Goal: Navigation & Orientation: Find specific page/section

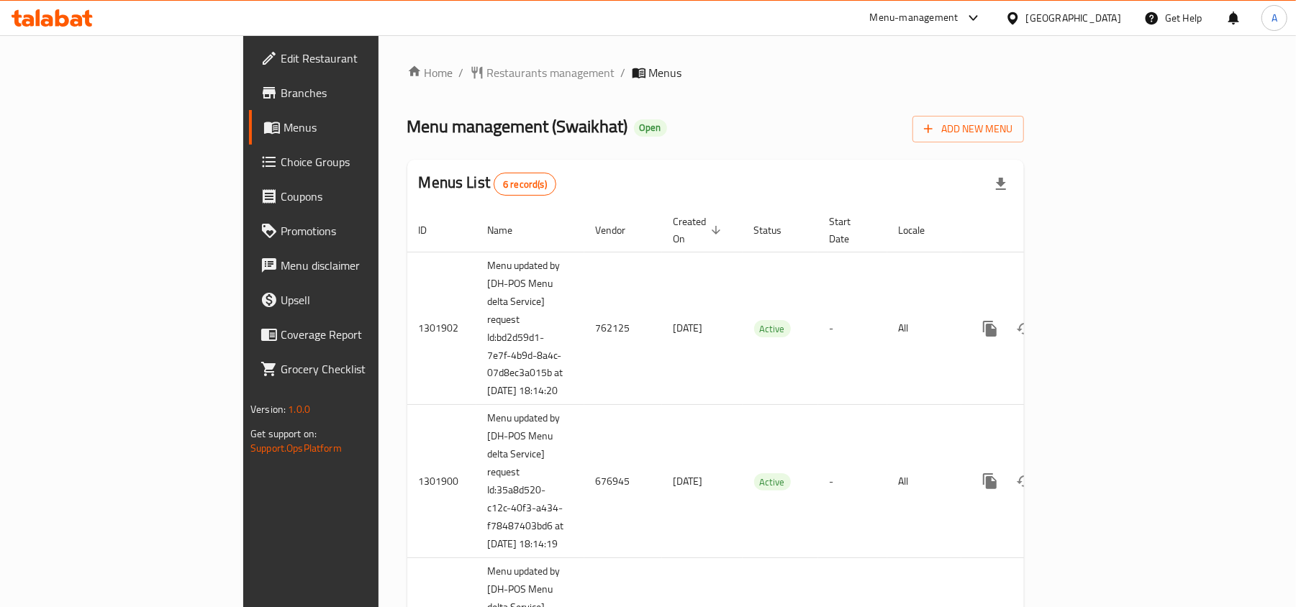
click at [281, 95] on span "Branches" at bounding box center [365, 92] width 168 height 17
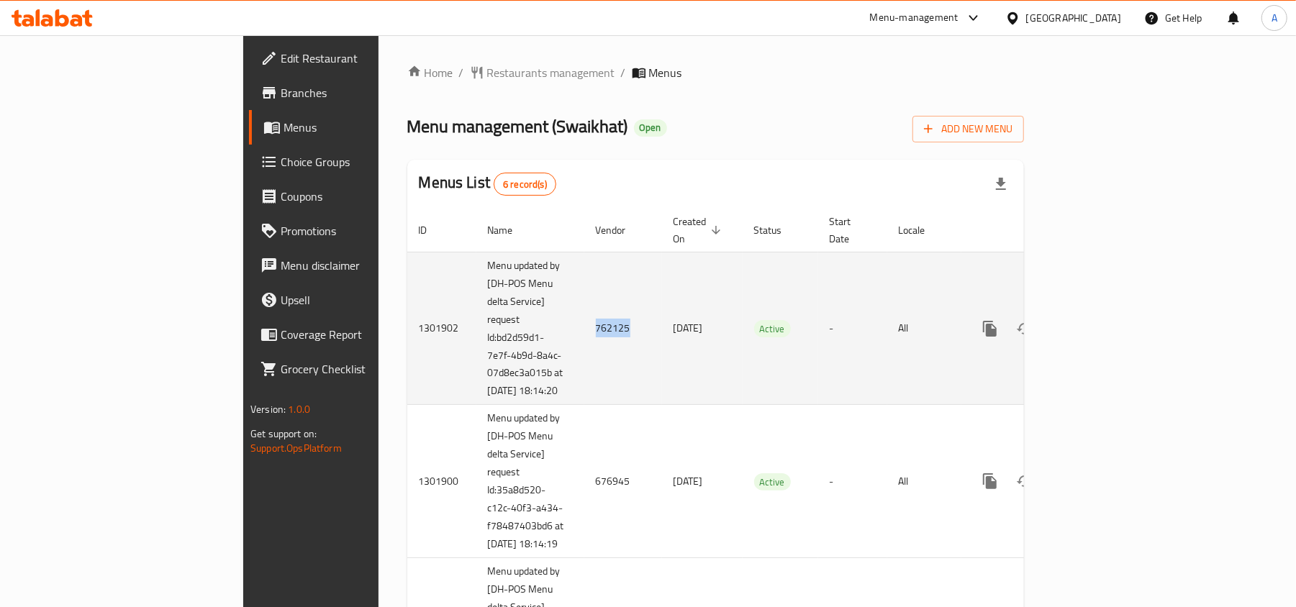
drag, startPoint x: 466, startPoint y: 324, endPoint x: 432, endPoint y: 330, distance: 34.3
click at [584, 330] on td "762125" at bounding box center [623, 328] width 78 height 153
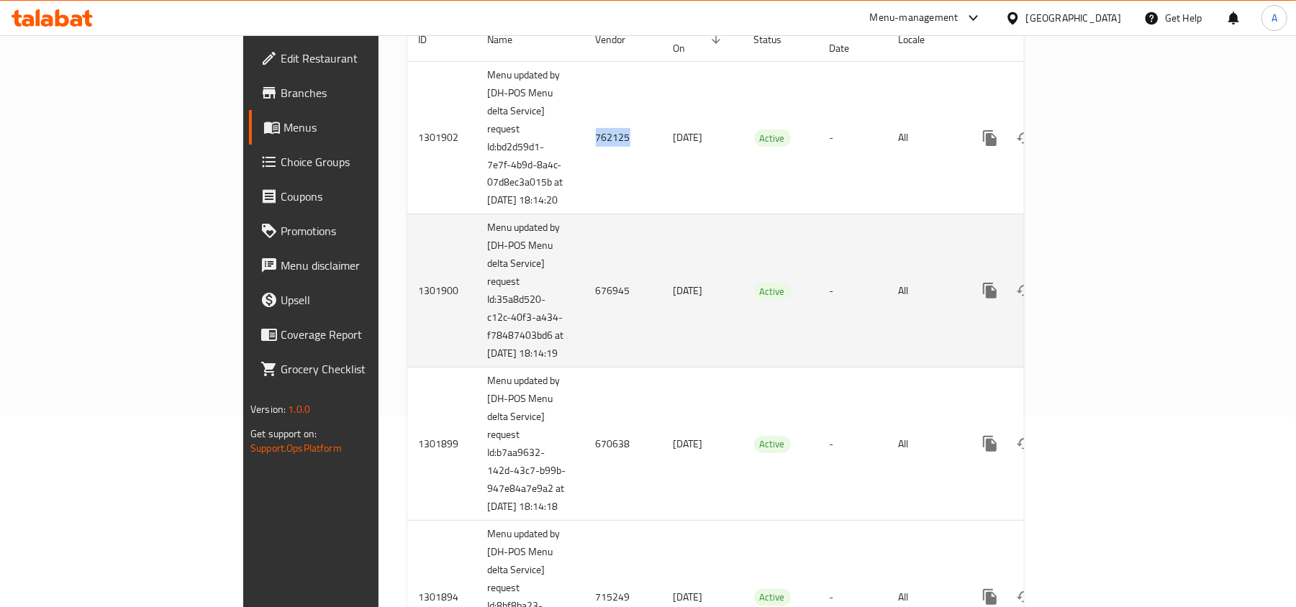
scroll to position [191, 0]
drag, startPoint x: 473, startPoint y: 302, endPoint x: 432, endPoint y: 306, distance: 40.5
click at [584, 306] on td "676945" at bounding box center [623, 290] width 78 height 153
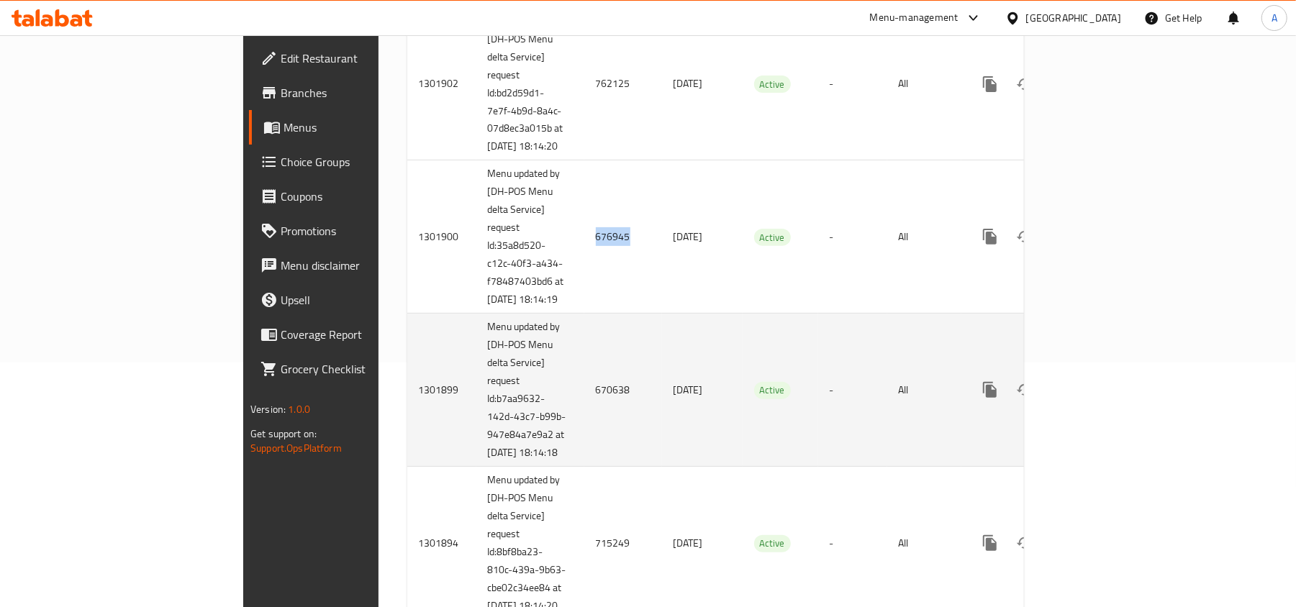
scroll to position [288, 0]
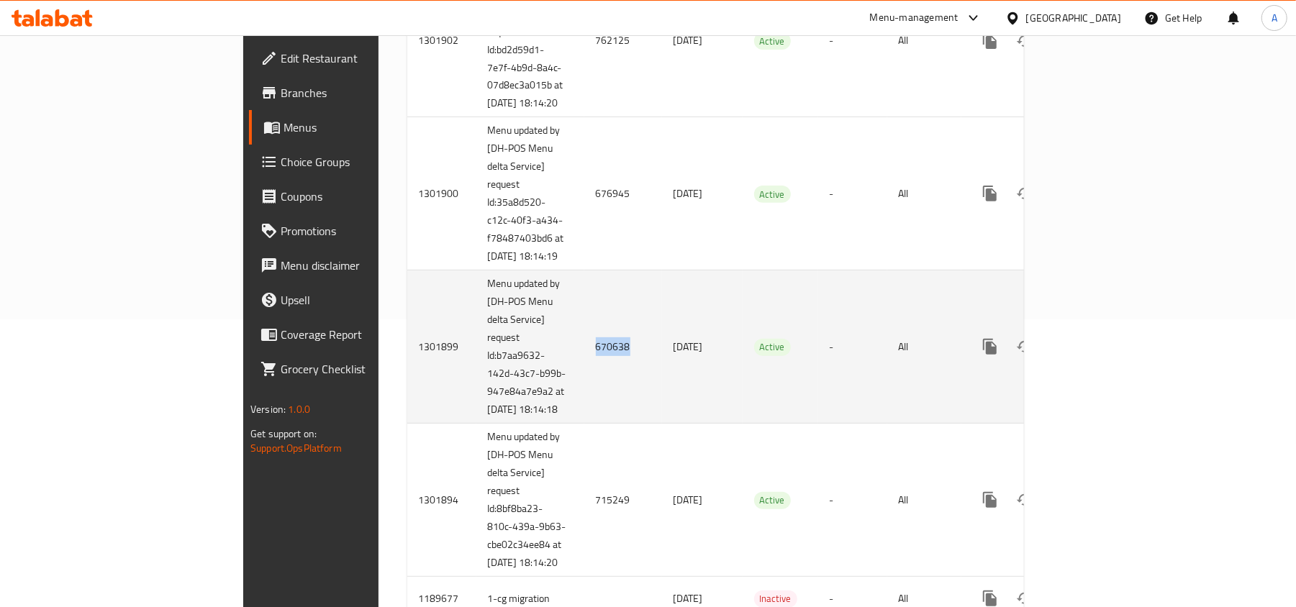
drag, startPoint x: 467, startPoint y: 374, endPoint x: 435, endPoint y: 378, distance: 32.7
click at [584, 378] on td "670638" at bounding box center [623, 347] width 78 height 153
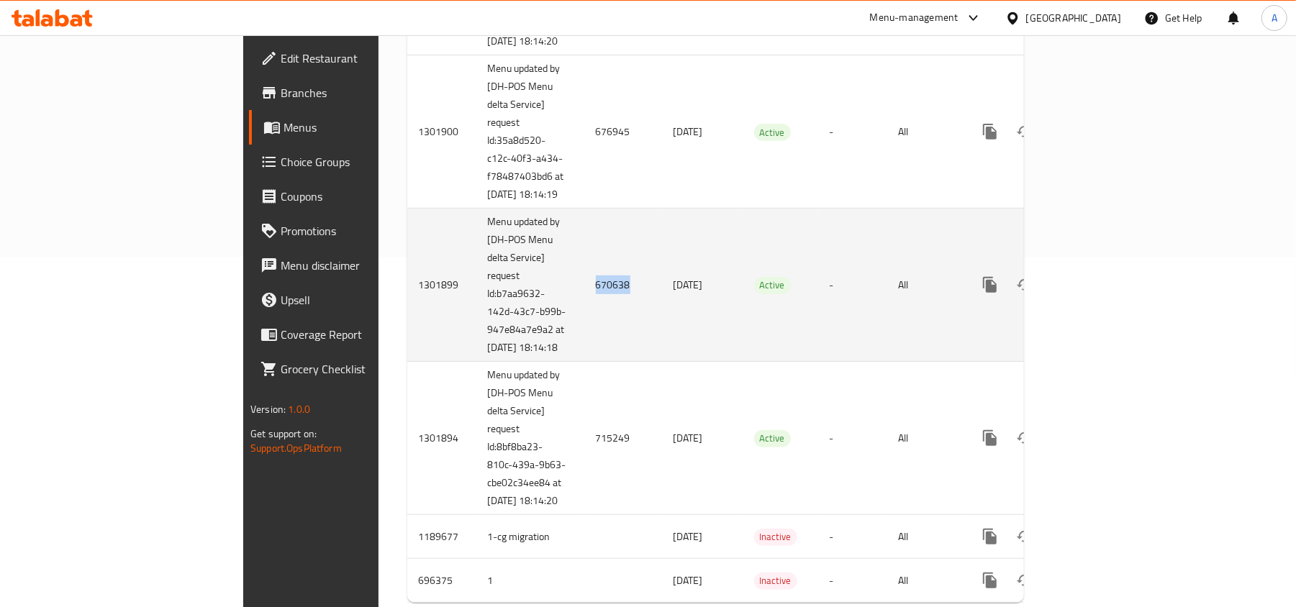
scroll to position [384, 0]
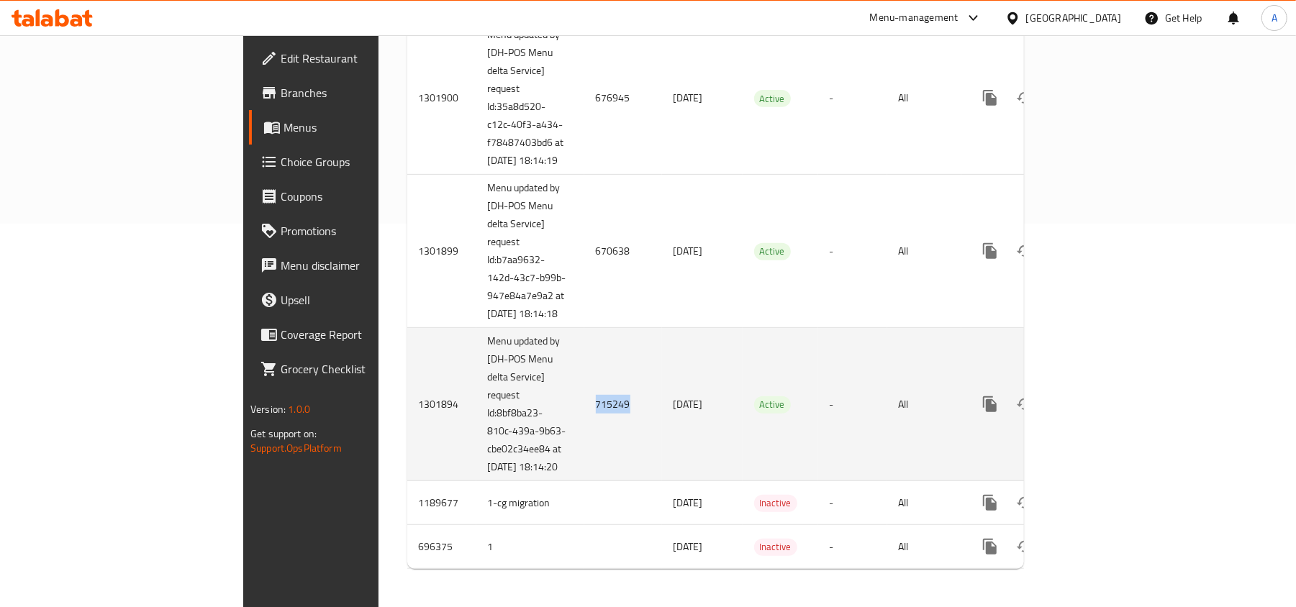
drag, startPoint x: 468, startPoint y: 452, endPoint x: 432, endPoint y: 448, distance: 36.2
click at [584, 448] on td "715249" at bounding box center [623, 404] width 78 height 153
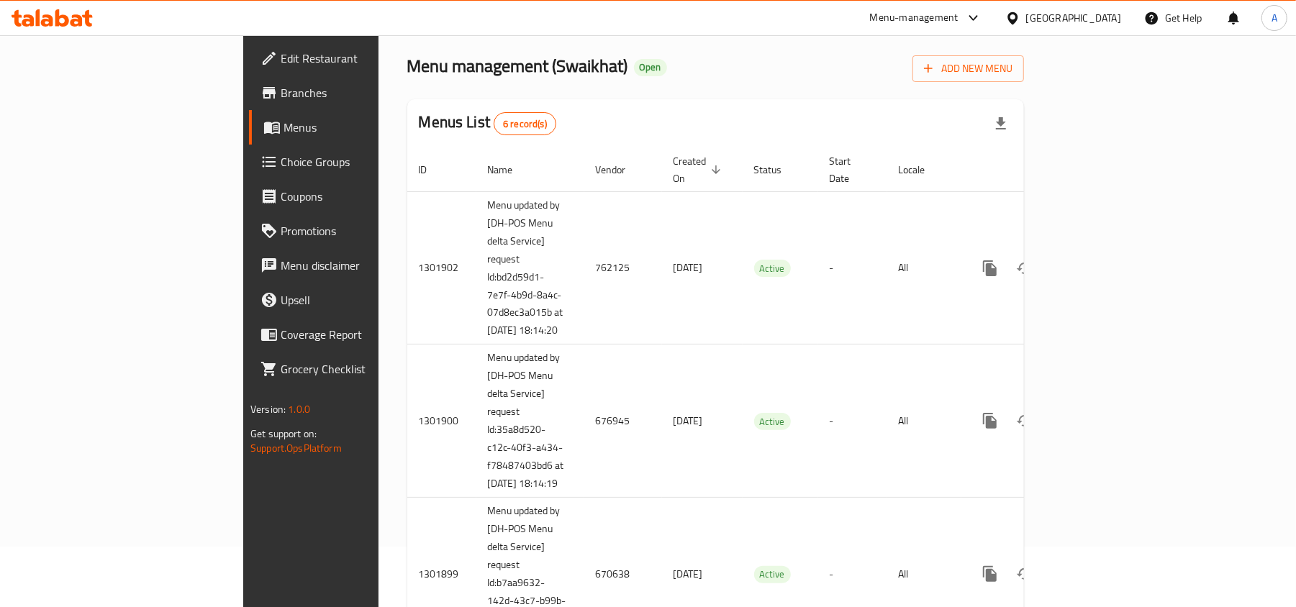
click at [281, 88] on span "Branches" at bounding box center [365, 92] width 168 height 17
